Goal: Subscribe to service/newsletter

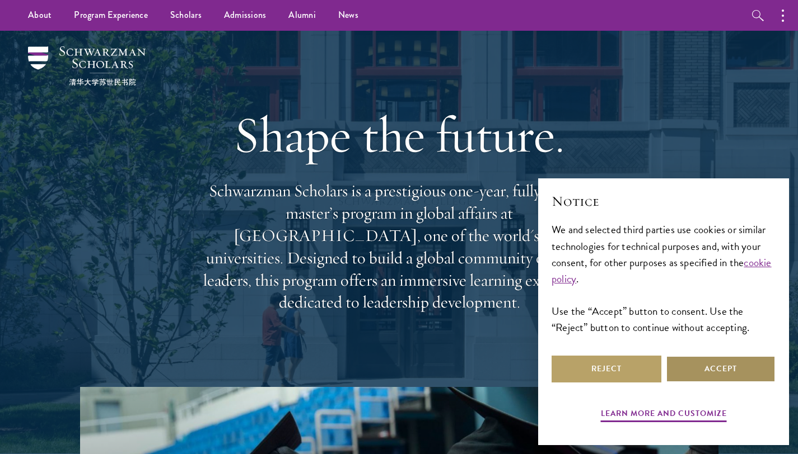
click at [692, 364] on button "Accept" at bounding box center [720, 369] width 110 height 27
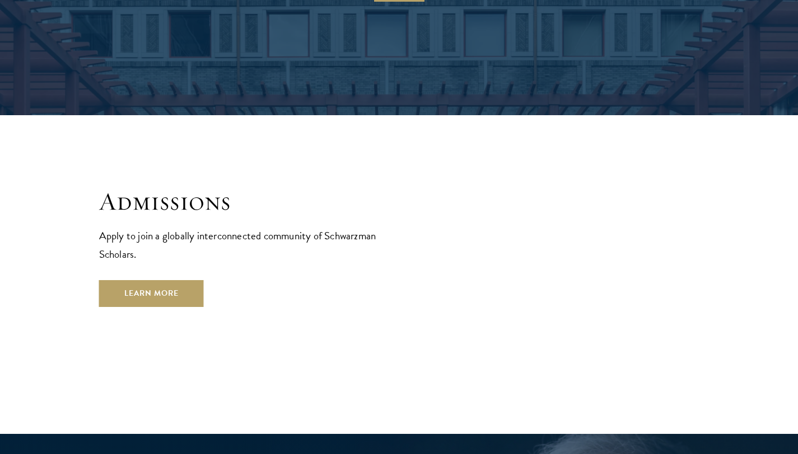
scroll to position [1795, 0]
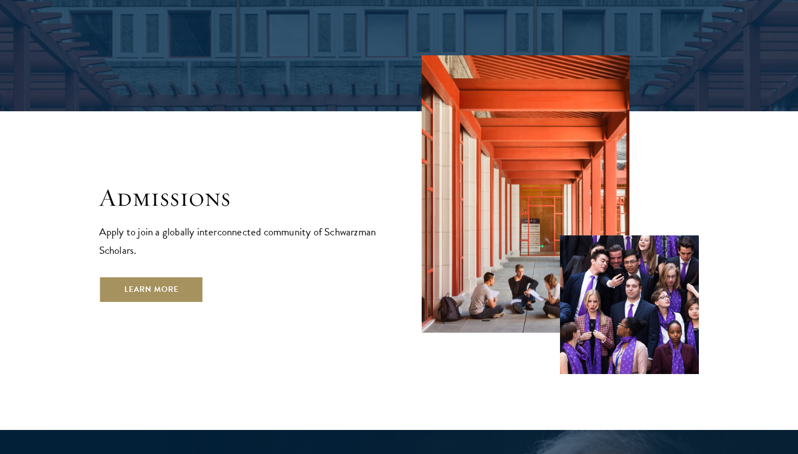
click at [161, 276] on link "Learn More" at bounding box center [151, 289] width 105 height 27
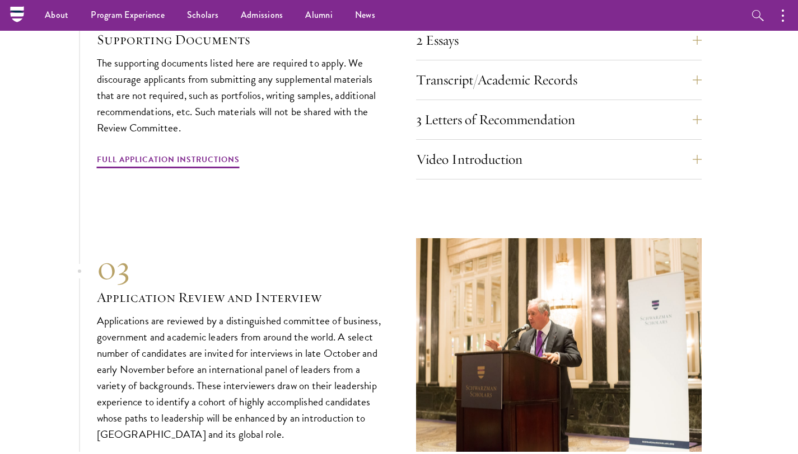
scroll to position [3593, 0]
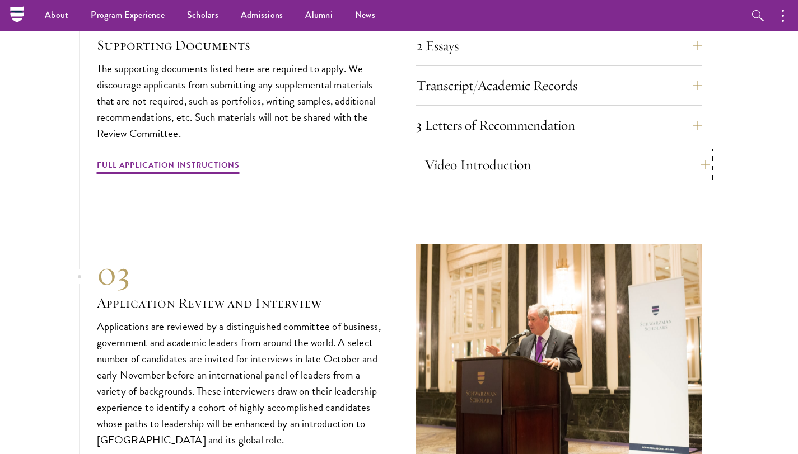
click at [679, 152] on button "Video Introduction" at bounding box center [566, 165] width 285 height 27
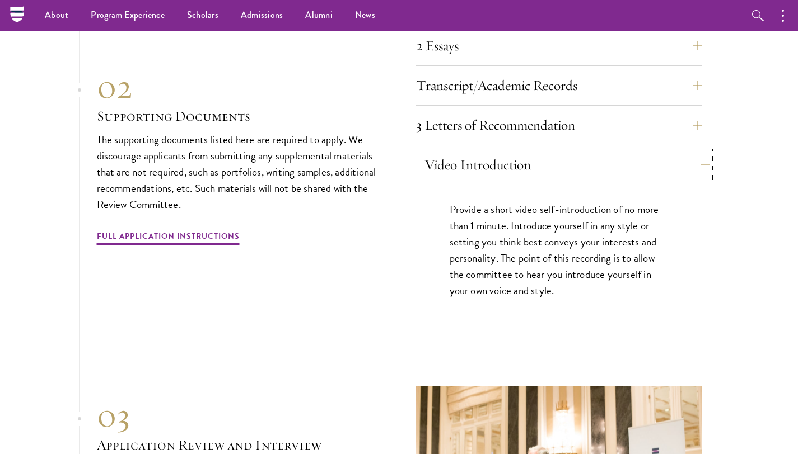
click at [588, 152] on button "Video Introduction" at bounding box center [566, 165] width 285 height 27
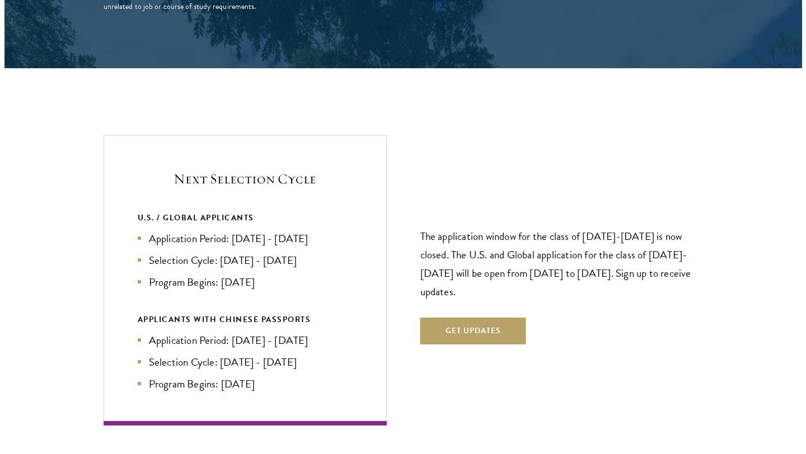
scroll to position [2291, 0]
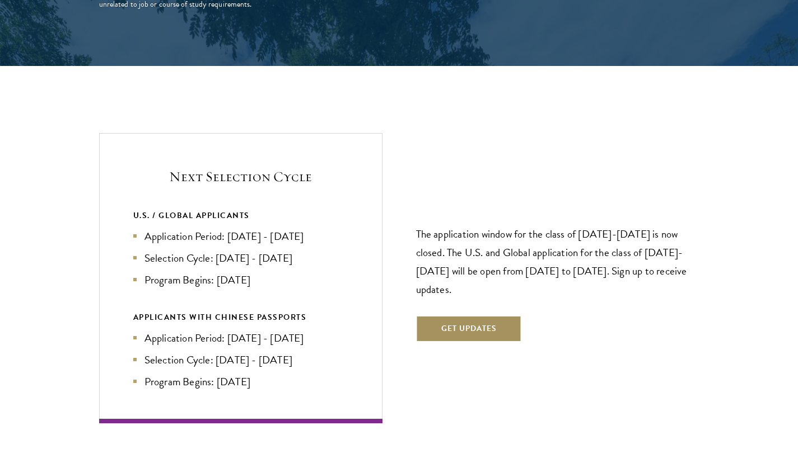
click at [448, 316] on button "Get Updates" at bounding box center [469, 329] width 106 height 27
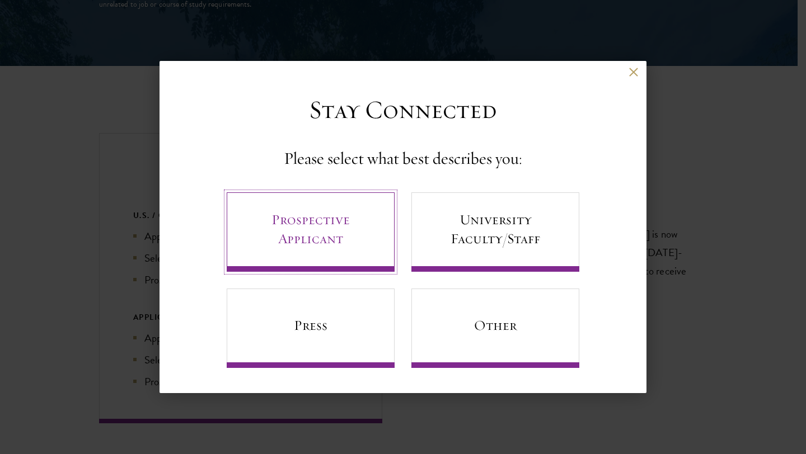
click at [335, 223] on link "Prospective Applicant" at bounding box center [311, 232] width 168 height 79
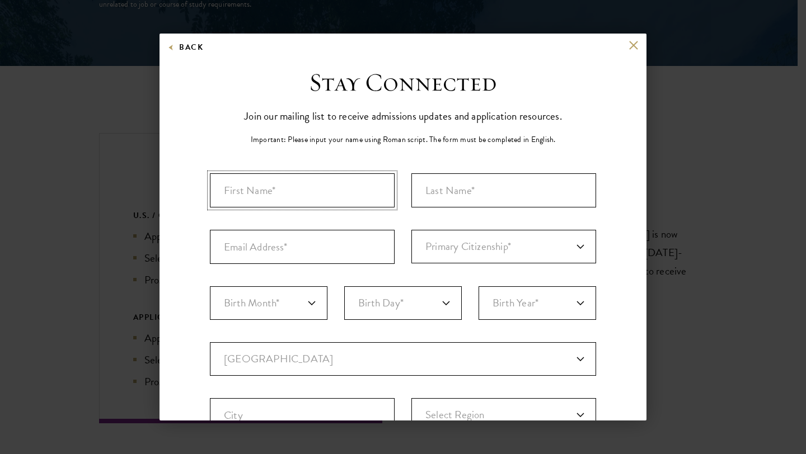
click at [309, 178] on input "First Name*" at bounding box center [302, 190] width 185 height 34
type input "[PERSON_NAME]"
click at [472, 183] on input "Last Name (Family Name)*" at bounding box center [503, 190] width 185 height 34
type input "[PERSON_NAME]"
click at [335, 256] on input "Email Address*" at bounding box center [302, 247] width 185 height 34
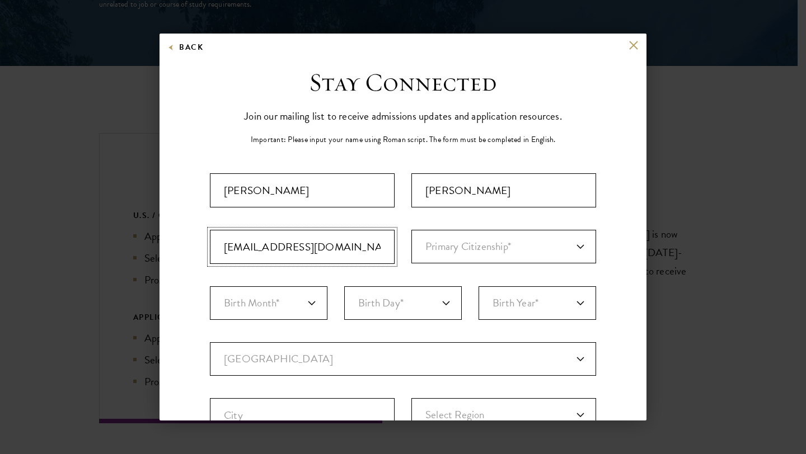
type input "[EMAIL_ADDRESS][DOMAIN_NAME]"
click at [516, 251] on select "Primary Citizenship* [GEOGRAPHIC_DATA] [DEMOGRAPHIC_DATA] [DEMOGRAPHIC_DATA] [D…" at bounding box center [503, 247] width 185 height 34
select select "JM"
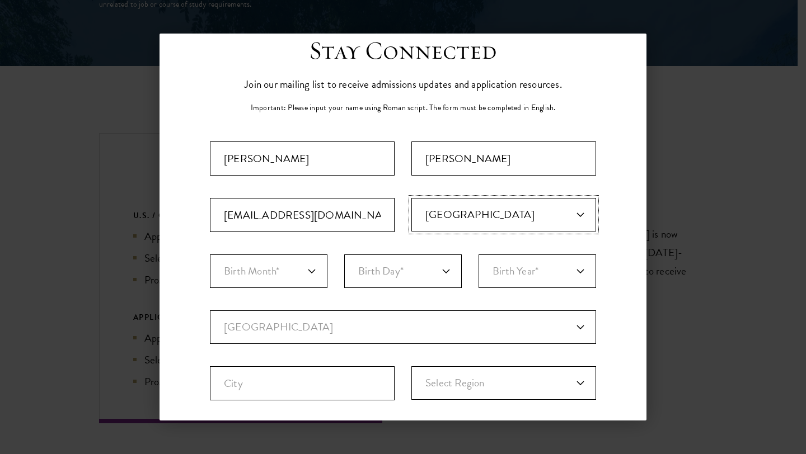
scroll to position [45, 0]
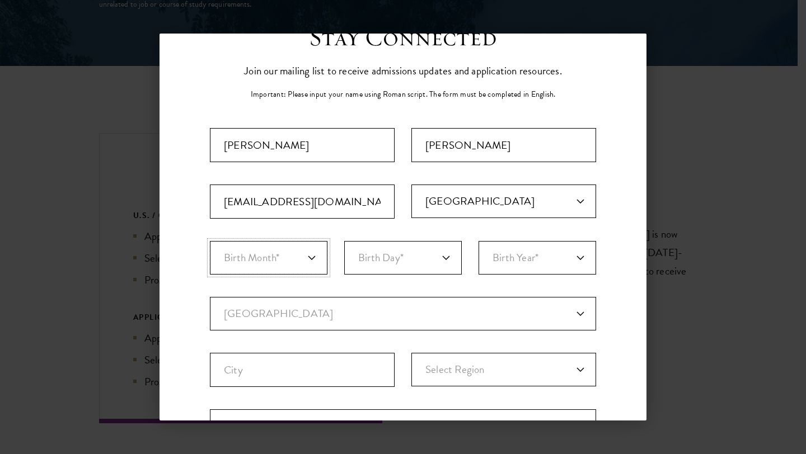
click at [287, 261] on select "Birth Month* January February March April May June July August September Octobe…" at bounding box center [269, 258] width 118 height 34
select select "08"
click at [388, 272] on select "Birth Day* 1 2 3 4 5 6 7 8 9 10 11 12 13 14 15 16 17 18 19 20 21 22 23 24 25 26…" at bounding box center [403, 258] width 118 height 34
select select "27"
click at [501, 270] on select "Birth Year* [DEMOGRAPHIC_DATA] [DEMOGRAPHIC_DATA] [DEMOGRAPHIC_DATA] [DEMOGRAPH…" at bounding box center [538, 258] width 118 height 34
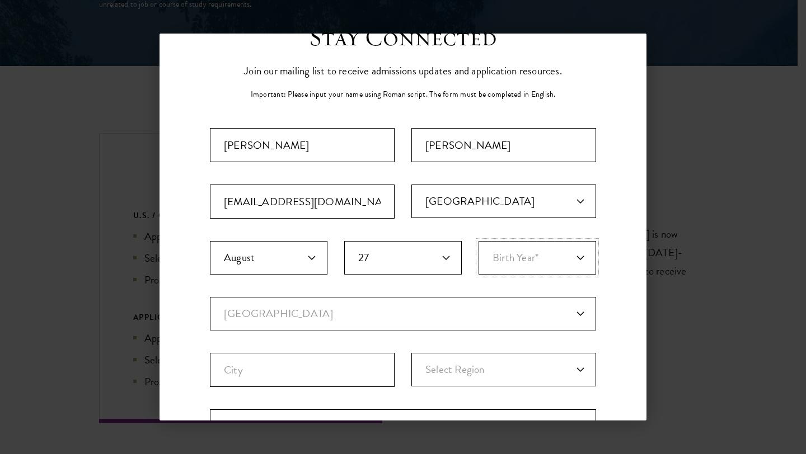
select select "1999"
click at [305, 315] on select "Current Country [GEOGRAPHIC_DATA] [GEOGRAPHIC_DATA] [GEOGRAPHIC_DATA] [GEOGRAPH…" at bounding box center [403, 314] width 386 height 34
select select "JM"
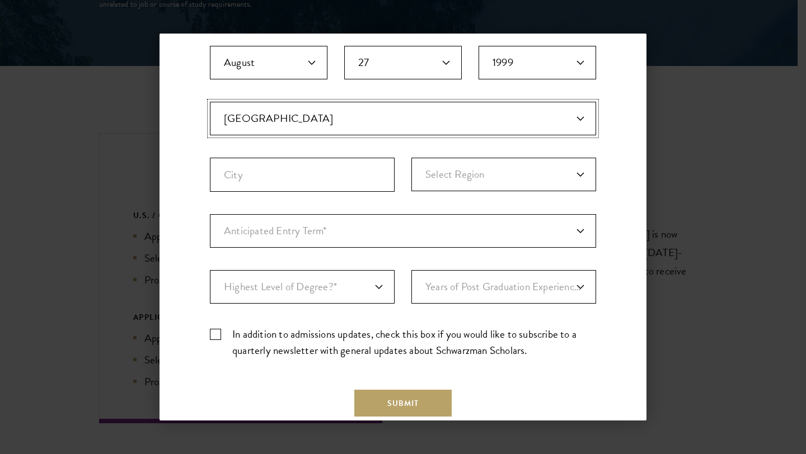
scroll to position [250, 0]
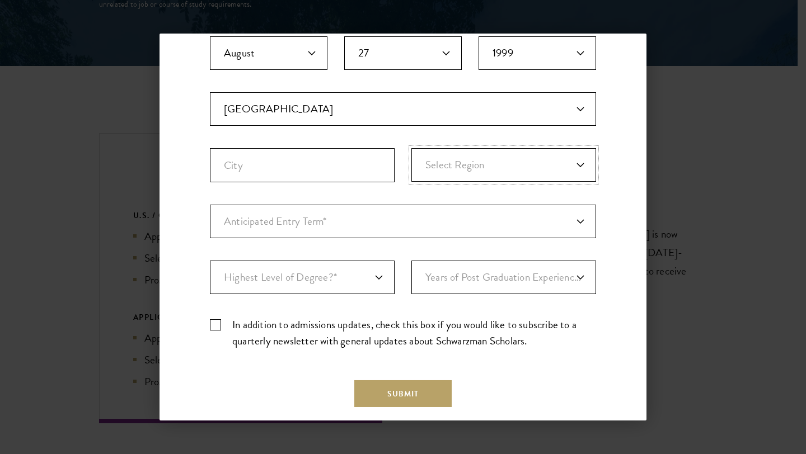
click at [449, 160] on select "Select Region [GEOGRAPHIC_DATA] [GEOGRAPHIC_DATA] [GEOGRAPHIC_DATA] [GEOGRAPHIC…" at bounding box center [503, 165] width 185 height 34
select select "Trelawny"
click at [309, 288] on select "Highest Level of Degree?* PHD Bachelor's Master's Current Undergraduate Student" at bounding box center [302, 278] width 185 height 34
select select "baef124f-e103-44b1-8ca6-5d0669438e44"
click at [486, 274] on select "Years of Post Graduation Experience?* 1 2 3 4 5 6 7 8 9 10" at bounding box center [503, 278] width 185 height 34
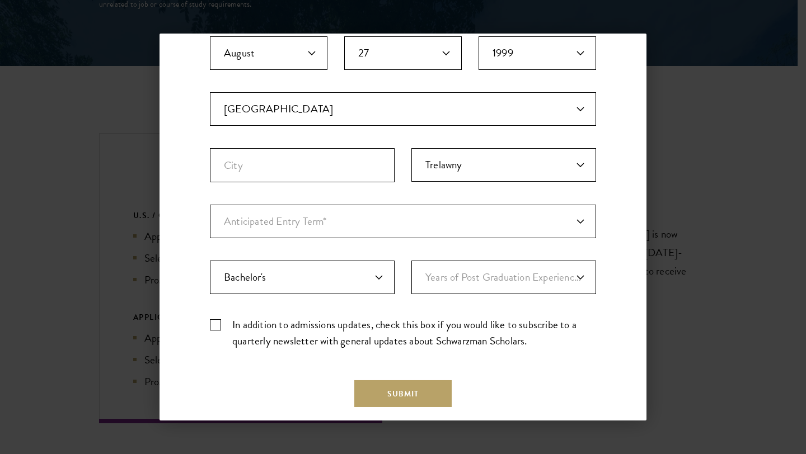
click at [210, 323] on label "In addition to admissions updates, check this box if you would like to subscrib…" at bounding box center [403, 333] width 386 height 32
click at [210, 323] on input "In addition to admissions updates, check this box if you would like to subscrib…" at bounding box center [403, 320] width 386 height 7
checkbox input "true"
click at [418, 278] on select "Years of Post Graduation Experience?* 1 2 3 4 5 6 7 8 9 10" at bounding box center [503, 278] width 185 height 34
select select "2"
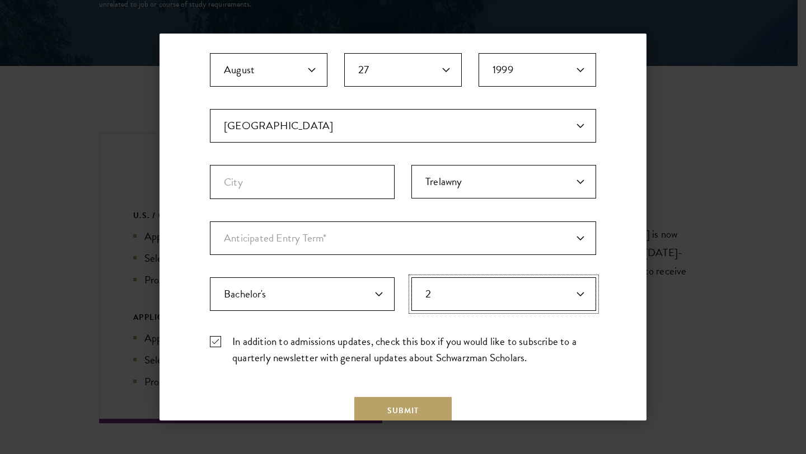
scroll to position [232, 0]
click at [366, 245] on select "Anticipated Entry Term* [DATE] (Application opens [DATE]) Just Exploring" at bounding box center [403, 240] width 386 height 34
click at [361, 244] on select "Anticipated Entry Term* [DATE] (Application opens [DATE]) Just Exploring" at bounding box center [403, 240] width 386 height 34
select select "e64b8ab3-eabb-4867-96d5-7e6b4840665f"
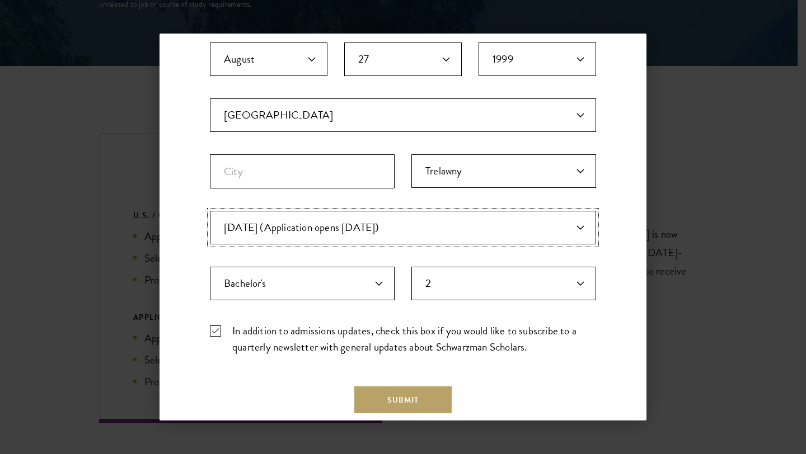
scroll to position [241, 0]
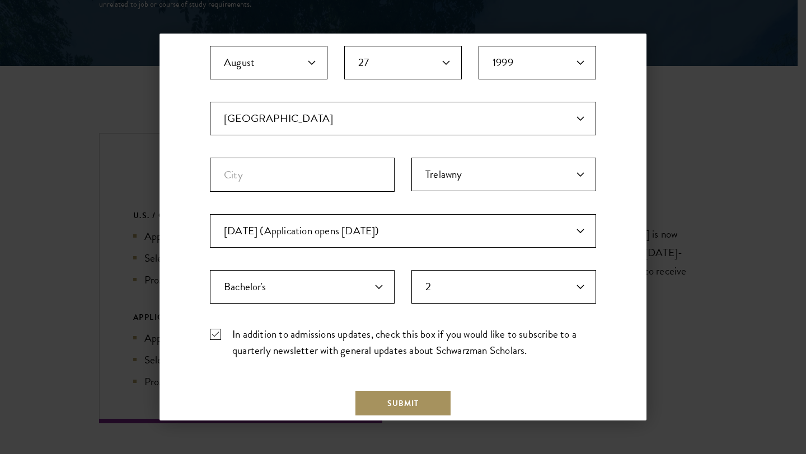
click at [377, 401] on button "Submit" at bounding box center [402, 403] width 97 height 27
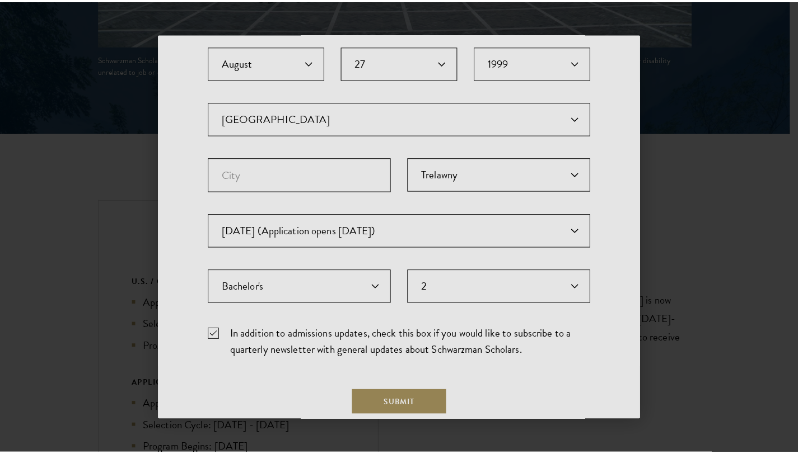
scroll to position [0, 0]
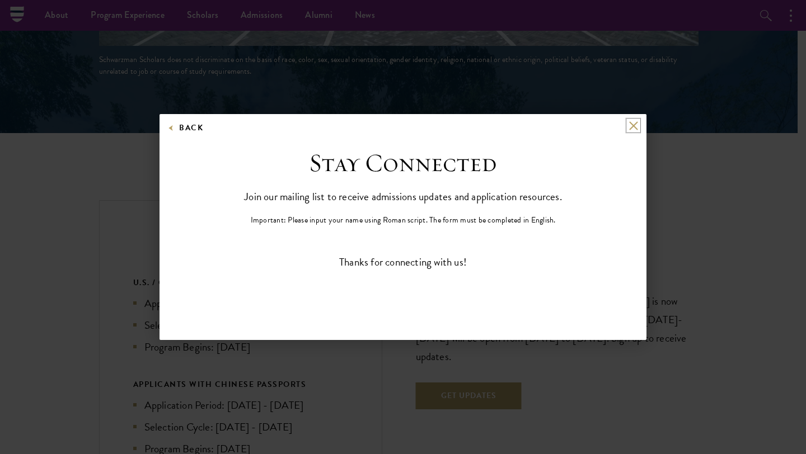
click at [636, 121] on button at bounding box center [633, 126] width 10 height 10
